Goal: Navigation & Orientation: Find specific page/section

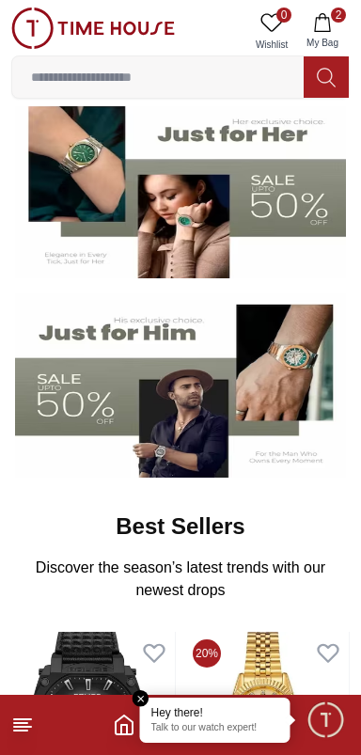
scroll to position [165, 0]
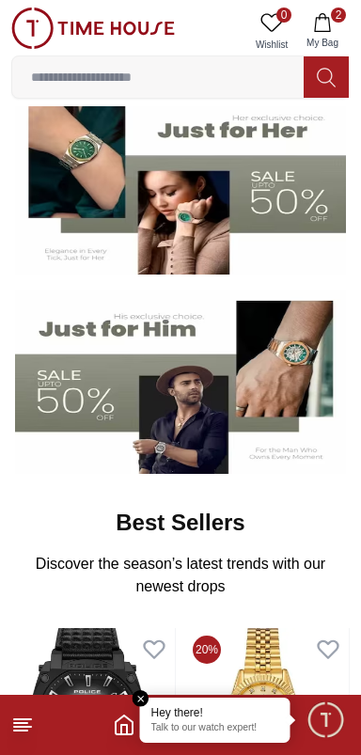
click at [30, 719] on line at bounding box center [22, 719] width 17 height 0
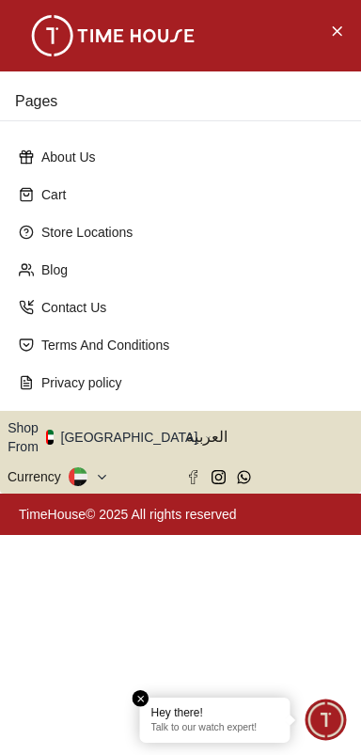
click at [205, 430] on icon "button" at bounding box center [208, 437] width 7 height 14
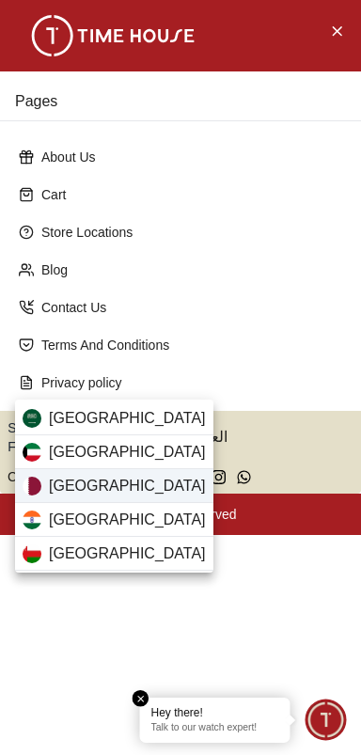
click at [146, 485] on div "[GEOGRAPHIC_DATA]" at bounding box center [114, 486] width 198 height 34
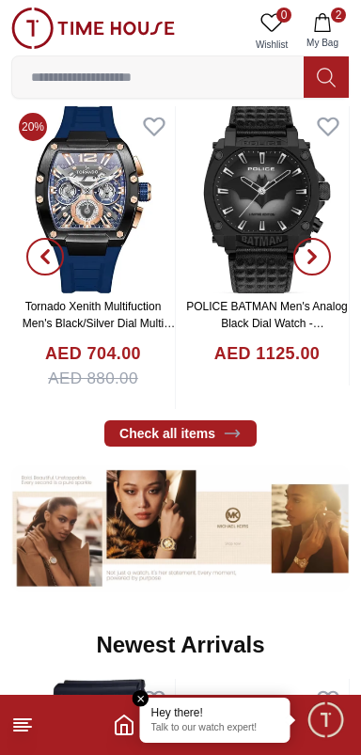
scroll to position [688, 0]
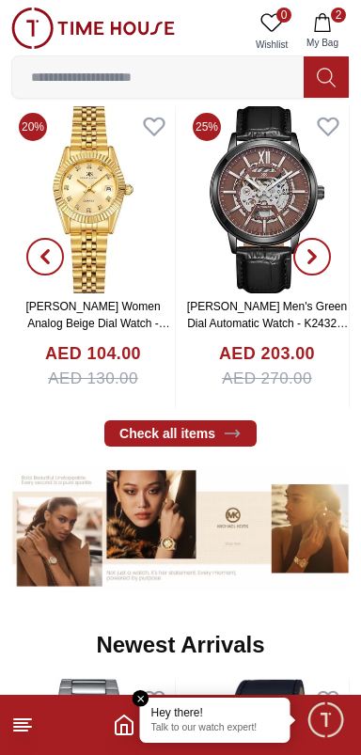
click at [20, 730] on line at bounding box center [20, 730] width 13 height 0
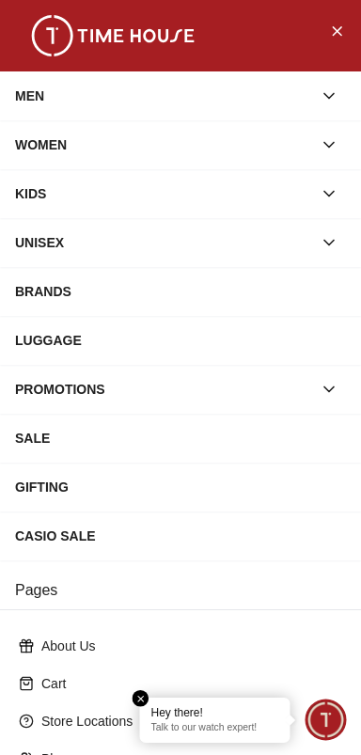
click at [129, 440] on div "SALE" at bounding box center [180, 438] width 331 height 34
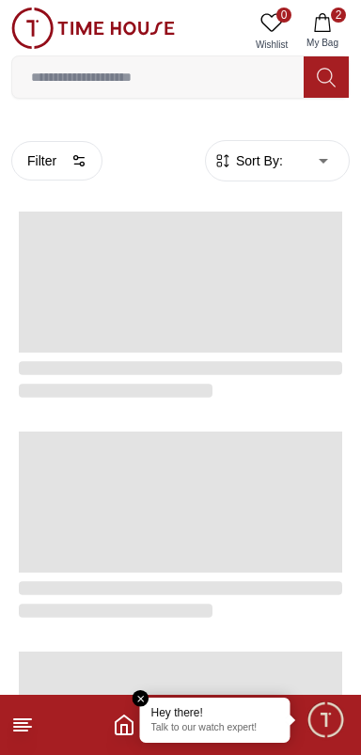
click at [21, 730] on line at bounding box center [20, 730] width 13 height 0
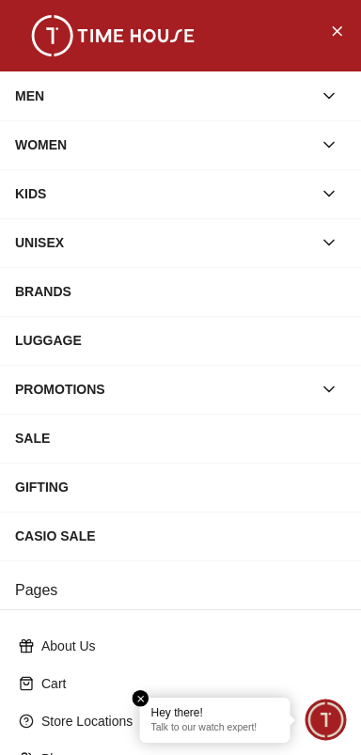
scroll to position [253, 0]
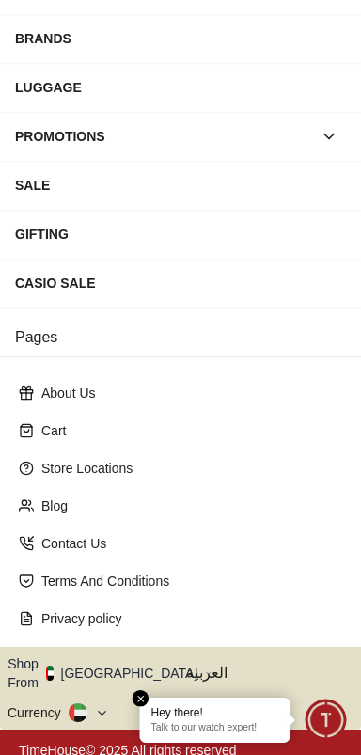
click at [205, 666] on icon "button" at bounding box center [208, 673] width 7 height 14
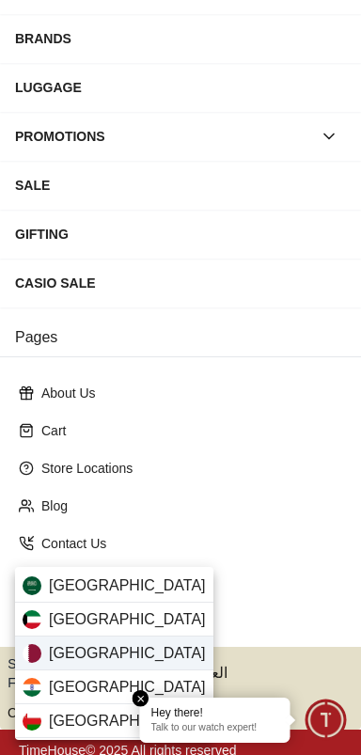
click at [147, 657] on div "[GEOGRAPHIC_DATA]" at bounding box center [114, 653] width 198 height 34
